Goal: Information Seeking & Learning: Learn about a topic

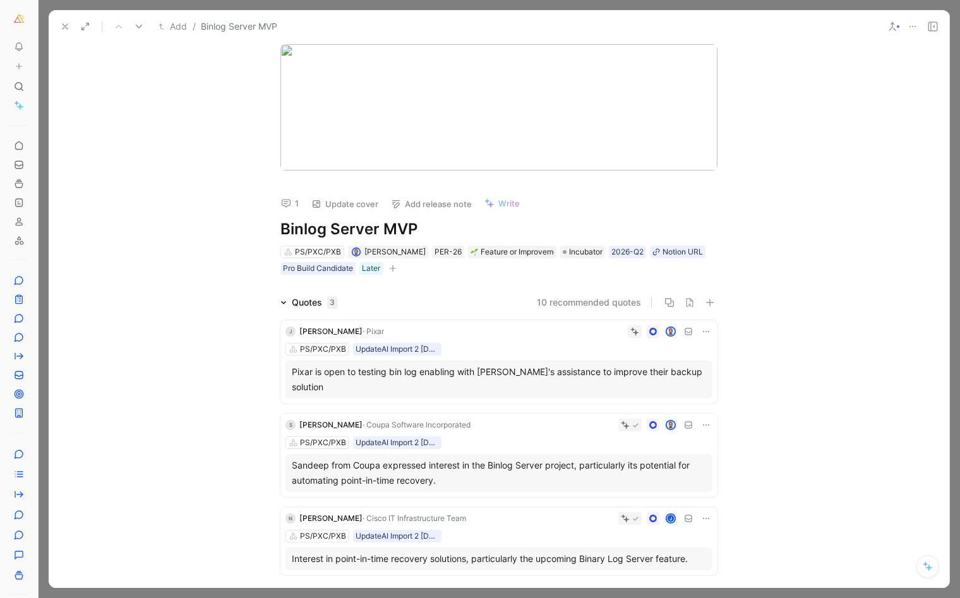
click at [68, 18] on button at bounding box center [65, 27] width 18 height 18
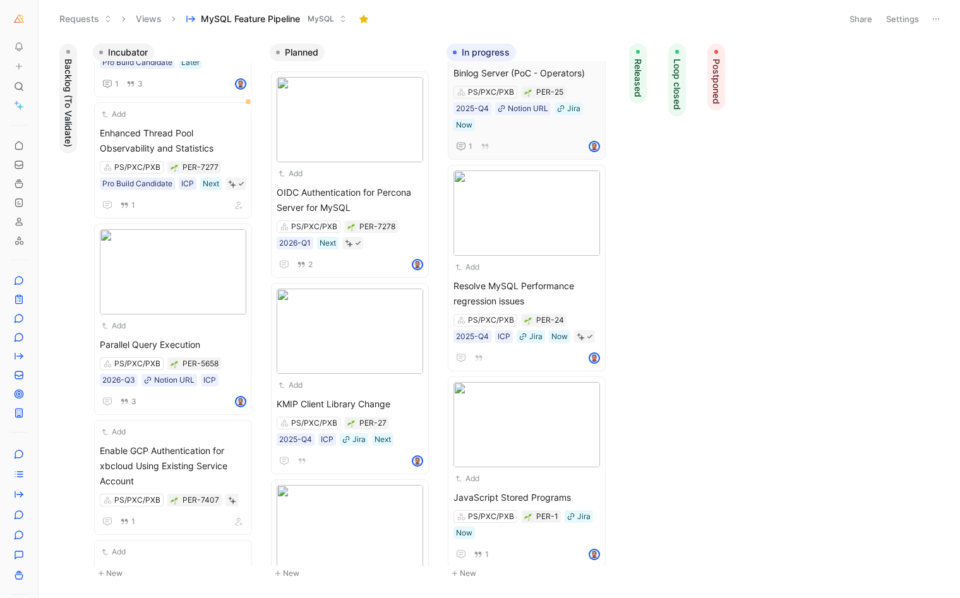
scroll to position [124, 0]
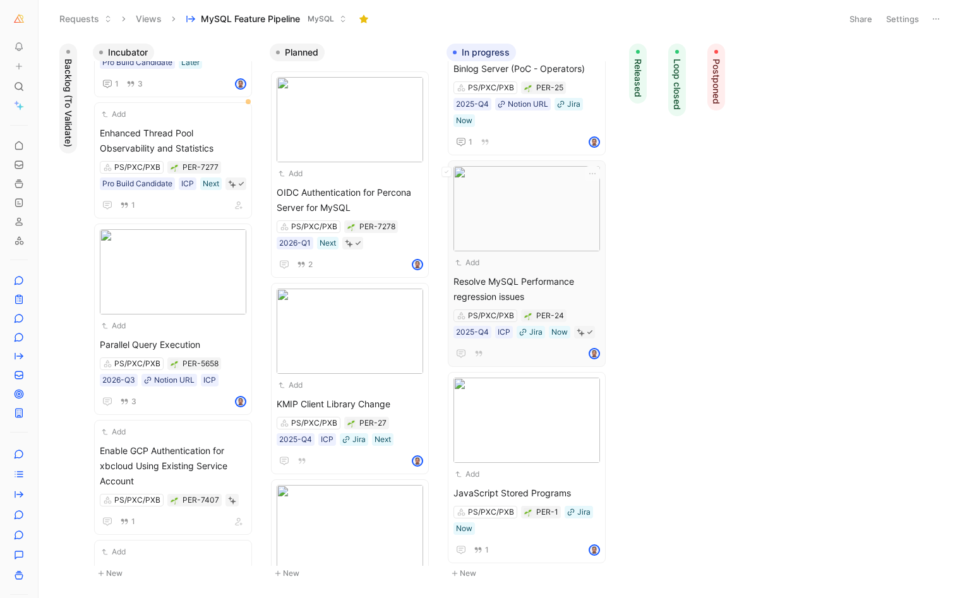
click at [518, 278] on span "Resolve MySQL Performance regression issues" at bounding box center [526, 289] width 146 height 30
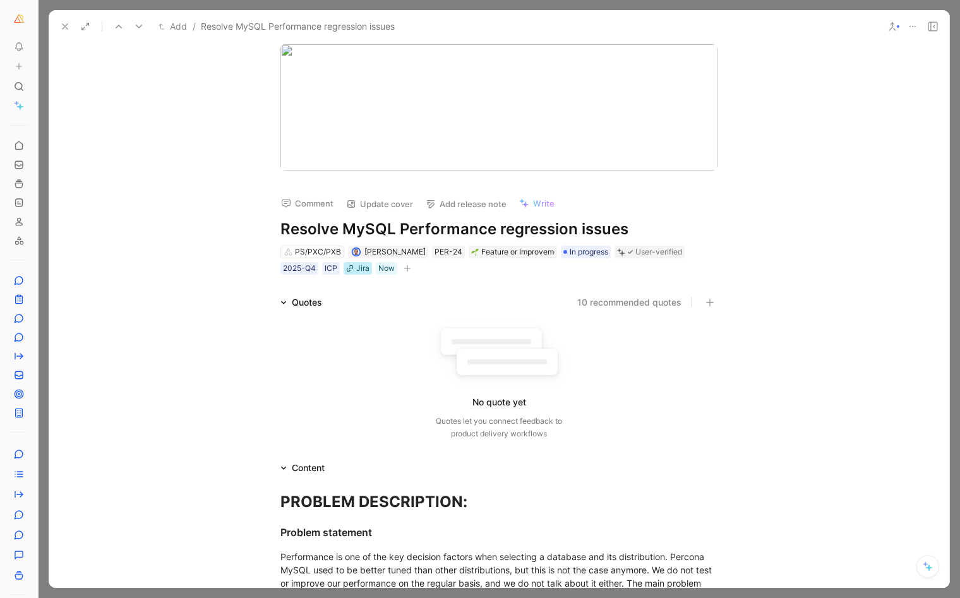
click at [356, 266] on div "Jira" at bounding box center [362, 268] width 13 height 13
click at [242, 246] on button "Open" at bounding box center [232, 245] width 45 height 18
click at [346, 310] on div "No quote yet Quotes let you connect feedback to product delivery workflows" at bounding box center [498, 377] width 437 height 135
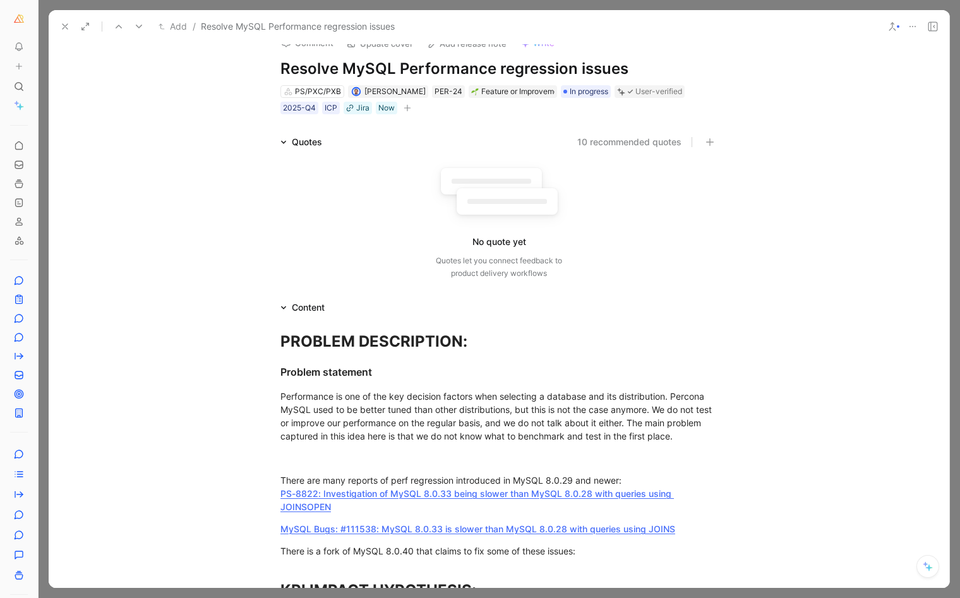
scroll to position [108, 0]
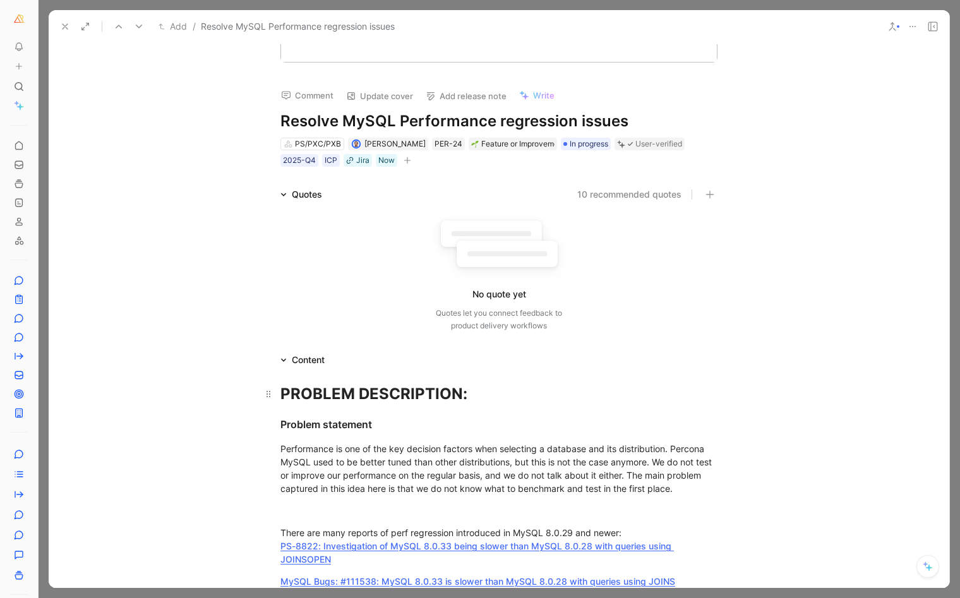
click at [280, 390] on strong "PROBLEM DESCRIPTION:" at bounding box center [373, 394] width 187 height 18
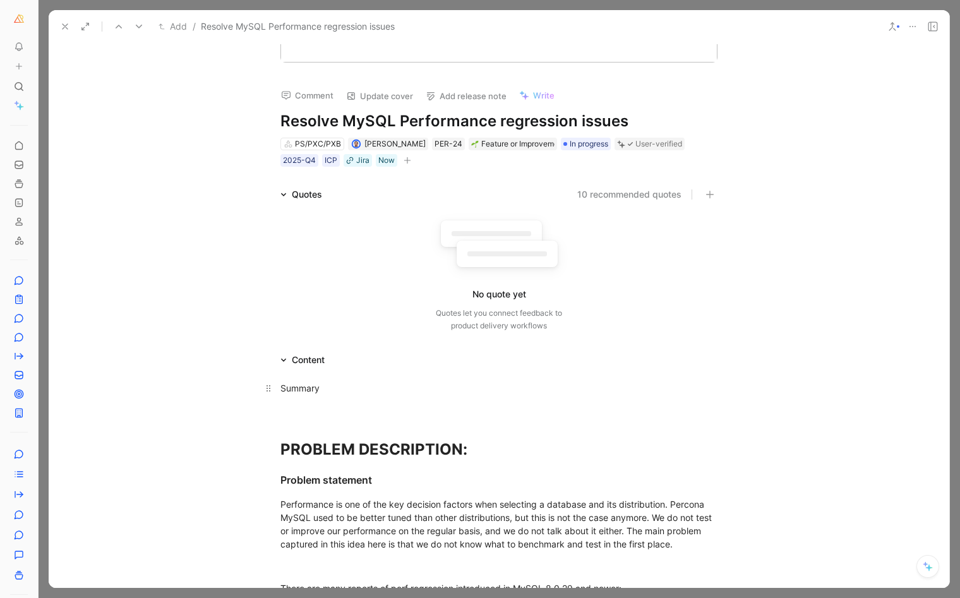
click at [333, 397] on p "Summary" at bounding box center [498, 388] width 485 height 21
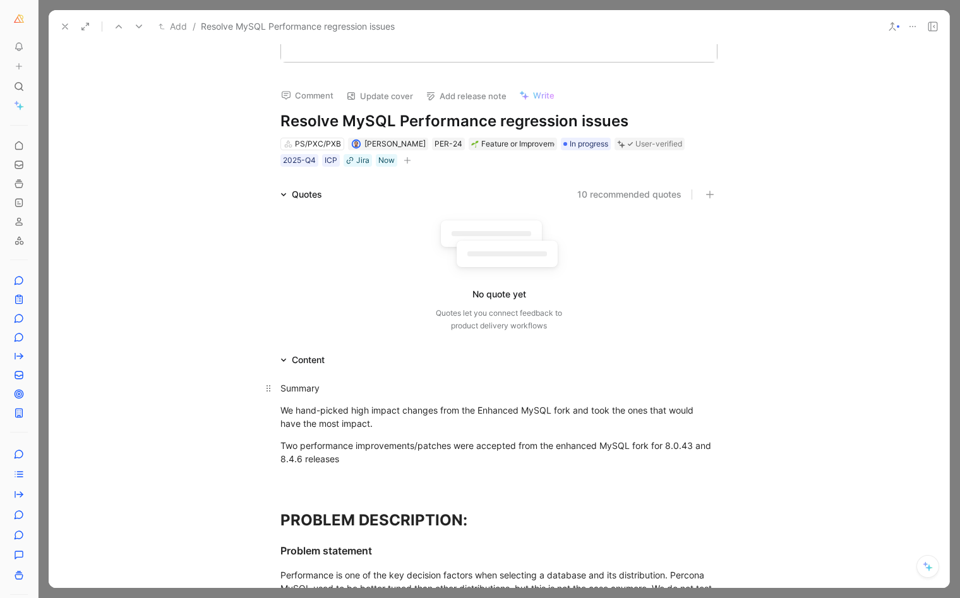
click at [302, 386] on div "Summary" at bounding box center [498, 387] width 437 height 13
click at [196, 379] on icon "button" at bounding box center [198, 382] width 5 height 6
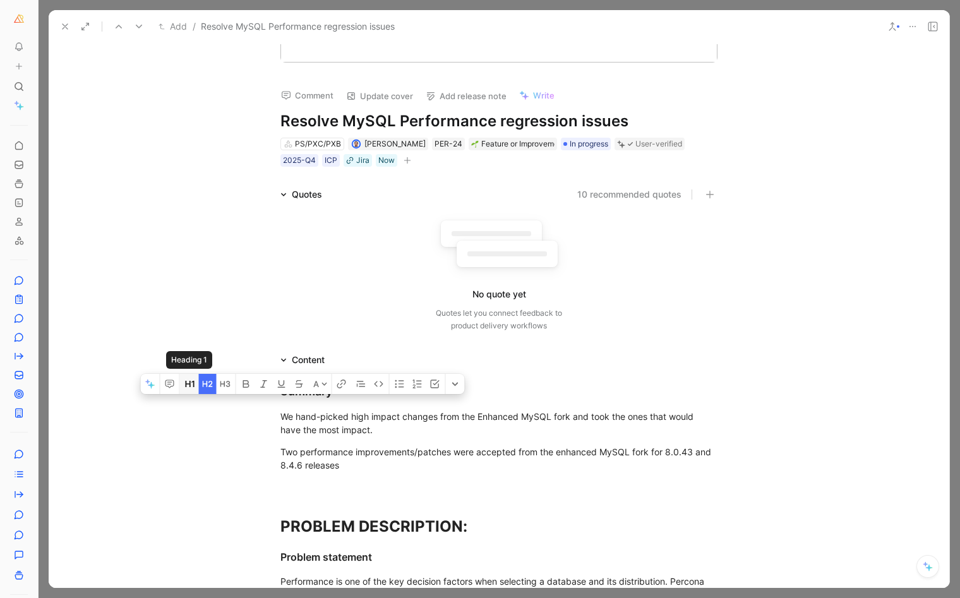
click at [182, 374] on button "button" at bounding box center [189, 384] width 19 height 20
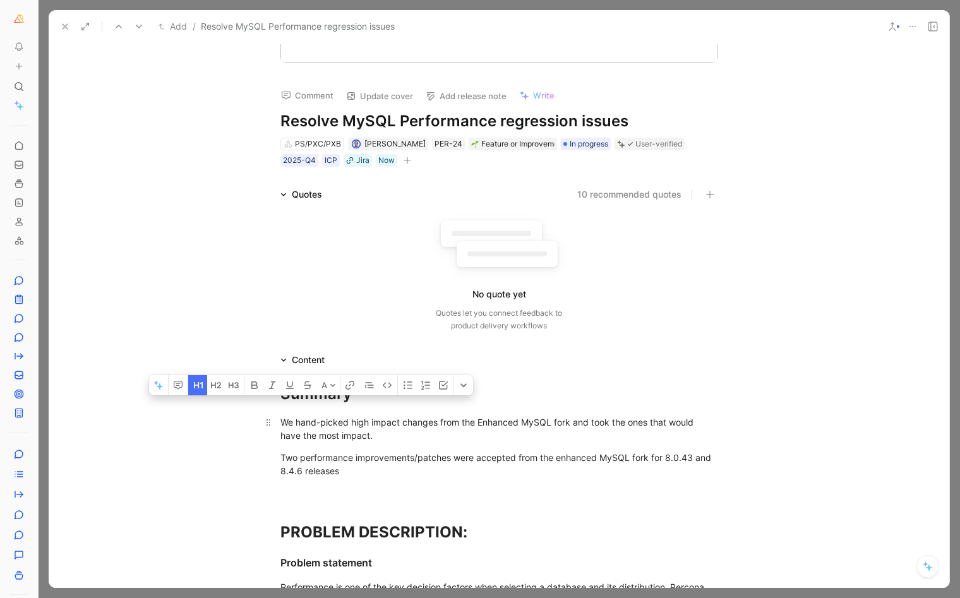
click at [338, 439] on p "We hand-picked high impact changes from the Enhanced MySQL fork and took the on…" at bounding box center [498, 429] width 485 height 34
click at [340, 523] on strong "PROBLEM DESCRIPTION:" at bounding box center [373, 532] width 187 height 18
click at [350, 477] on p "Two performance improvements/patches were accepted from the enhanced MySQL fork…" at bounding box center [498, 464] width 485 height 34
click at [339, 486] on div at bounding box center [498, 492] width 437 height 13
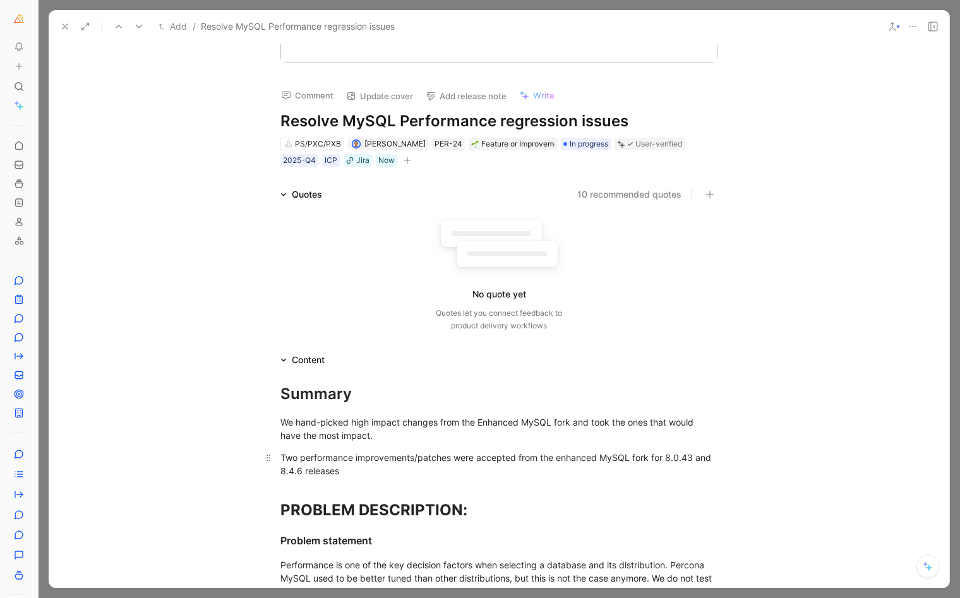
click at [343, 453] on span "Two performance improvements/patches were accepted from the enhanced MySQL fork…" at bounding box center [496, 464] width 433 height 24
click at [460, 482] on h1 "PROBLEM DESCRIPTION:" at bounding box center [498, 504] width 485 height 44
click at [405, 125] on h1 "Resolve MySQL Performance regression issues" at bounding box center [498, 121] width 437 height 20
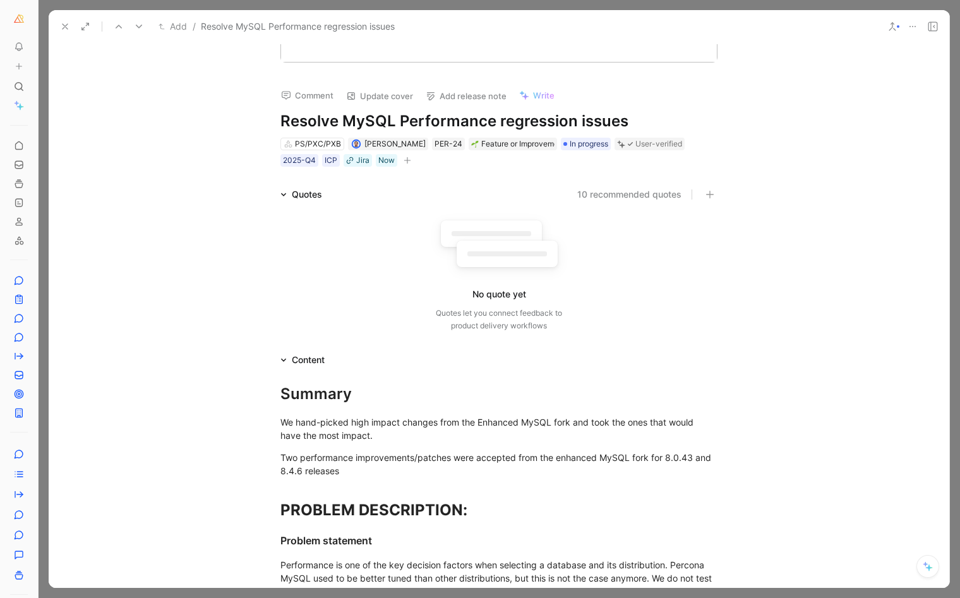
click at [405, 125] on h1 "Resolve MySQL Performance regression issues" at bounding box center [498, 121] width 437 height 20
click at [349, 452] on span "Two performance improvements/patches were accepted from the enhanced MySQL fork…" at bounding box center [496, 464] width 433 height 24
click at [65, 23] on icon at bounding box center [65, 26] width 10 height 10
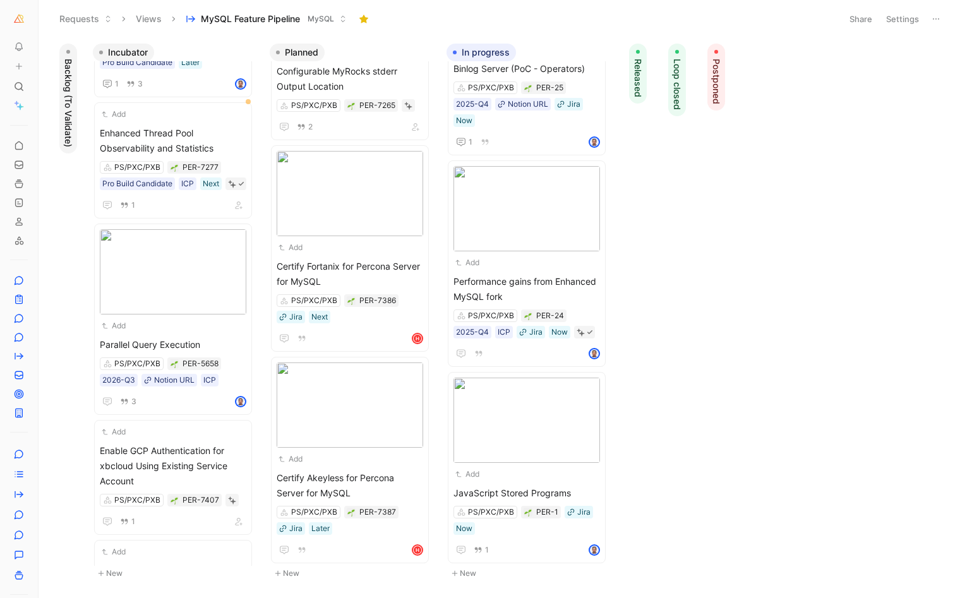
scroll to position [1071, 0]
click at [319, 267] on span "Certify Fortanix for Percona Server for MySQL" at bounding box center [350, 275] width 146 height 30
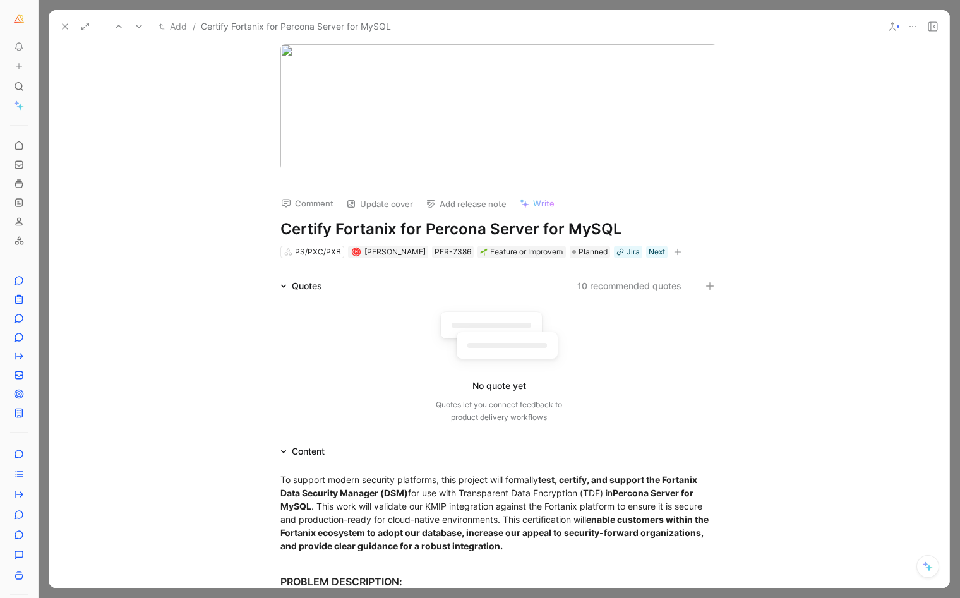
drag, startPoint x: 333, startPoint y: 224, endPoint x: 703, endPoint y: 230, distance: 370.7
click at [703, 230] on h1 "Certify Fortanix for Percona Server for MySQL" at bounding box center [498, 229] width 437 height 20
click at [566, 230] on h1 "Certify Fortanix for Percona Server for MySQL" at bounding box center [498, 229] width 437 height 20
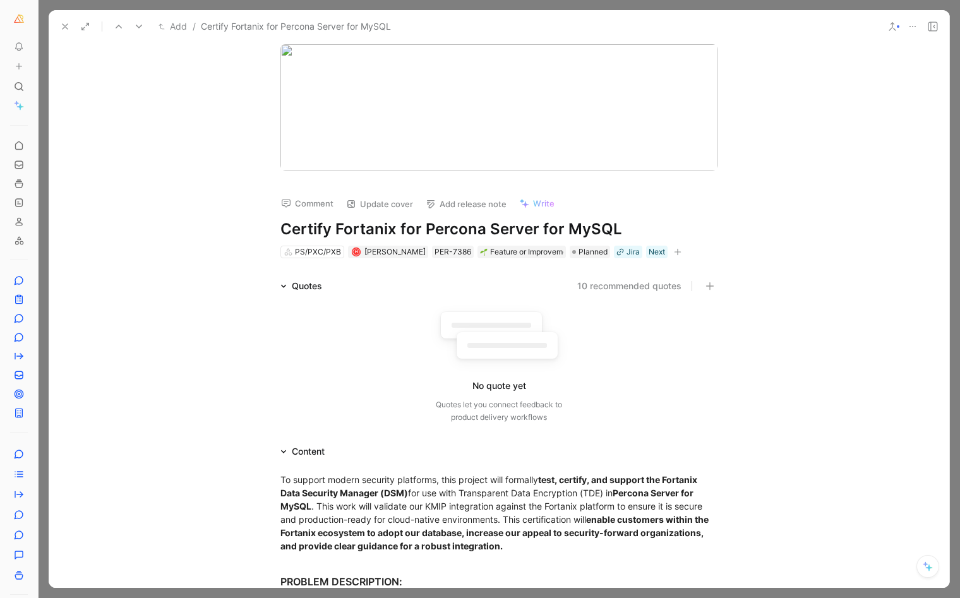
copy h1 "Certify Fortanix for Percona Server for MySQL"
click at [449, 253] on div "PER-7386" at bounding box center [452, 252] width 37 height 13
click at [63, 26] on icon at bounding box center [65, 26] width 10 height 10
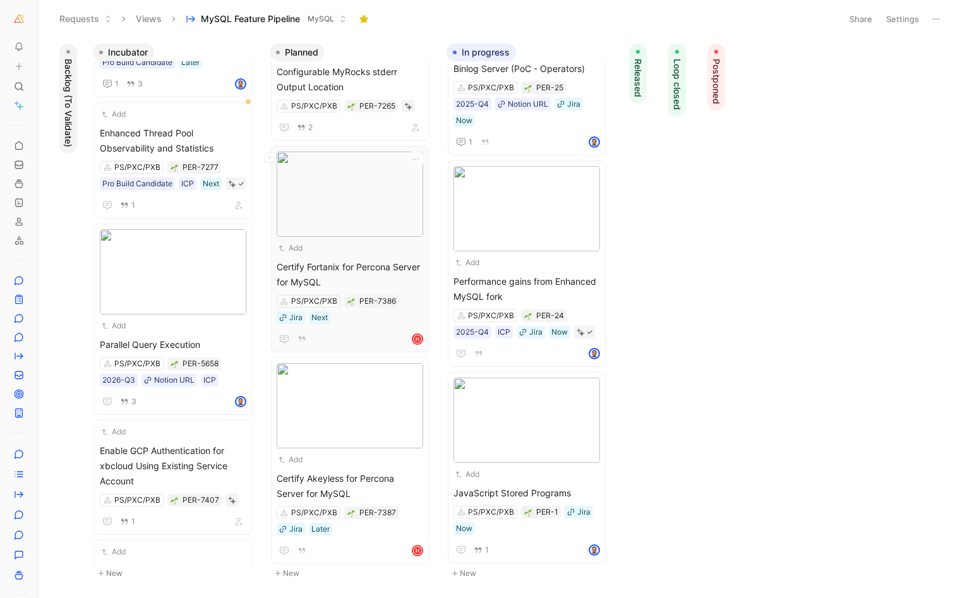
click at [359, 222] on img at bounding box center [350, 194] width 146 height 85
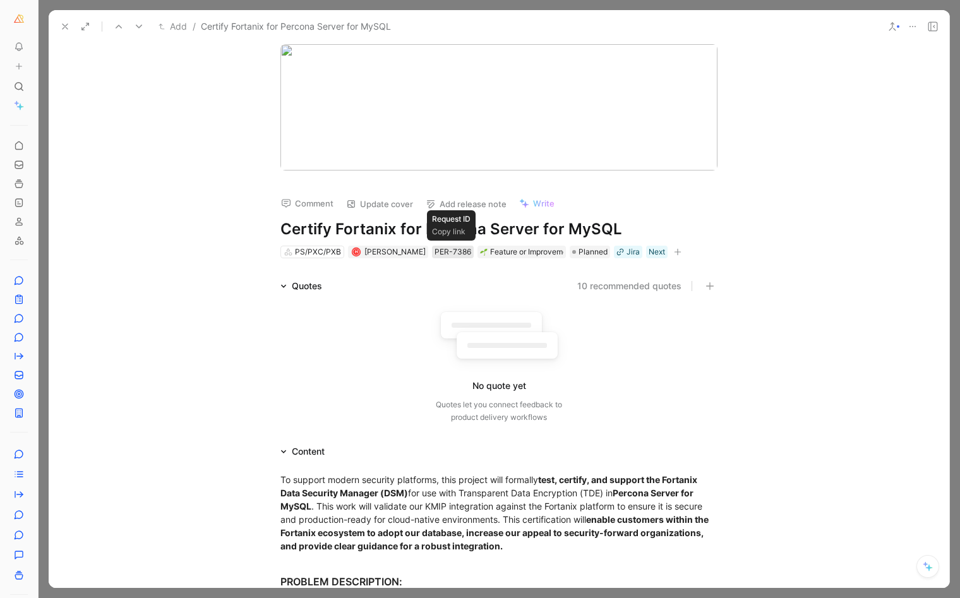
click at [441, 247] on div "PER-7386" at bounding box center [452, 252] width 37 height 13
click at [65, 22] on icon at bounding box center [65, 26] width 10 height 10
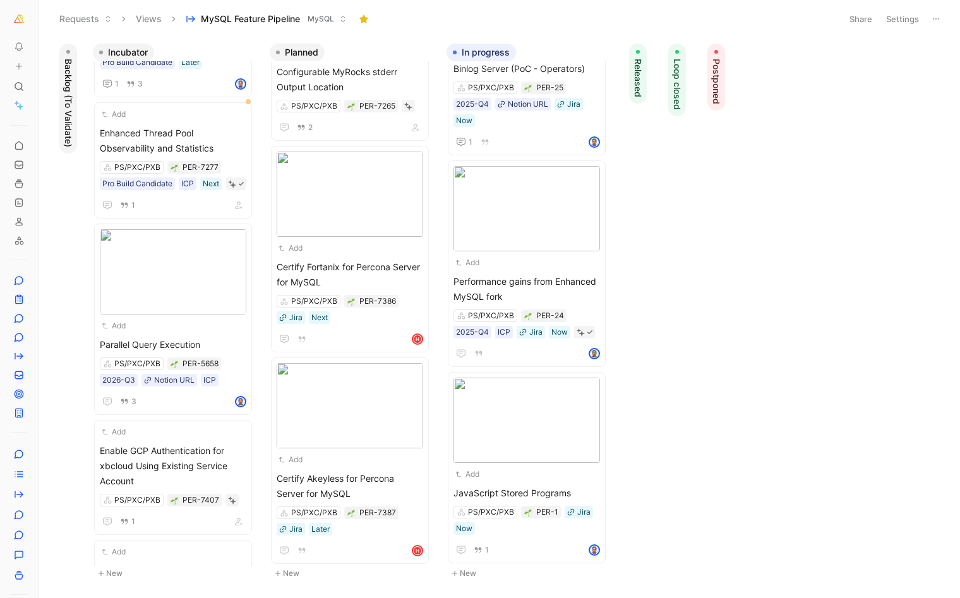
click at [65, 22] on button "Requests" at bounding box center [86, 18] width 64 height 19
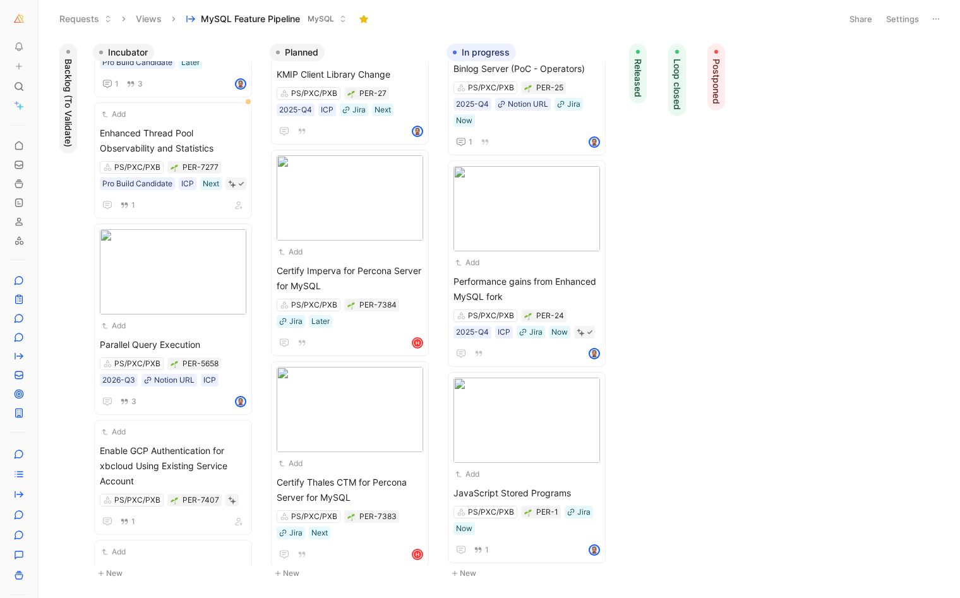
scroll to position [279, 0]
